Goal: Find contact information: Find contact information

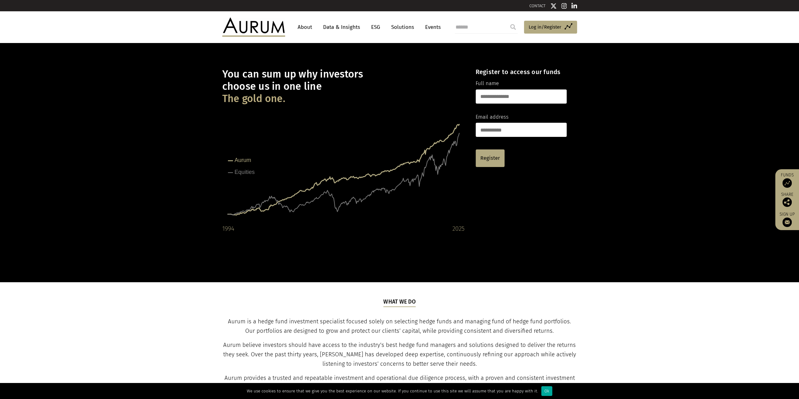
click at [532, 4] on link "CONTACT" at bounding box center [537, 5] width 16 height 5
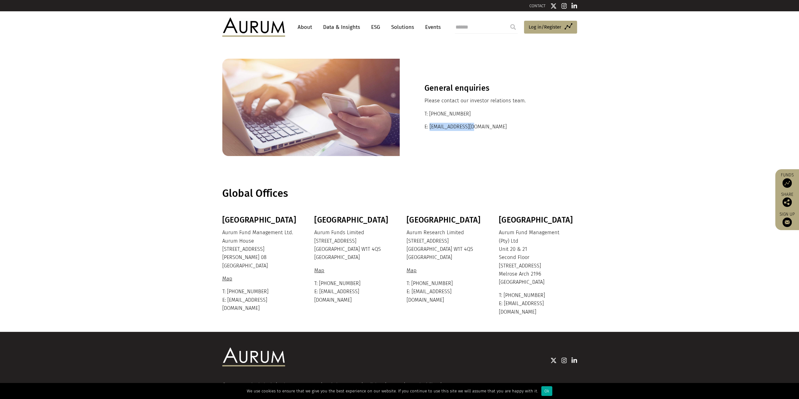
drag, startPoint x: 429, startPoint y: 127, endPoint x: 481, endPoint y: 127, distance: 52.1
click at [481, 127] on p "E: ir@aurumfunds.com" at bounding box center [488, 127] width 128 height 8
copy p "ir@aurumfunds.com"
